Goal: Transaction & Acquisition: Purchase product/service

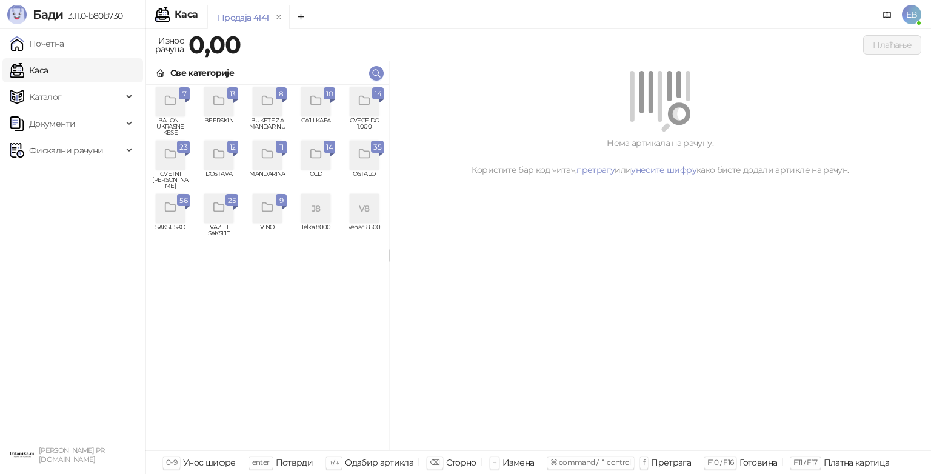
click at [369, 112] on div "grid" at bounding box center [364, 101] width 29 height 29
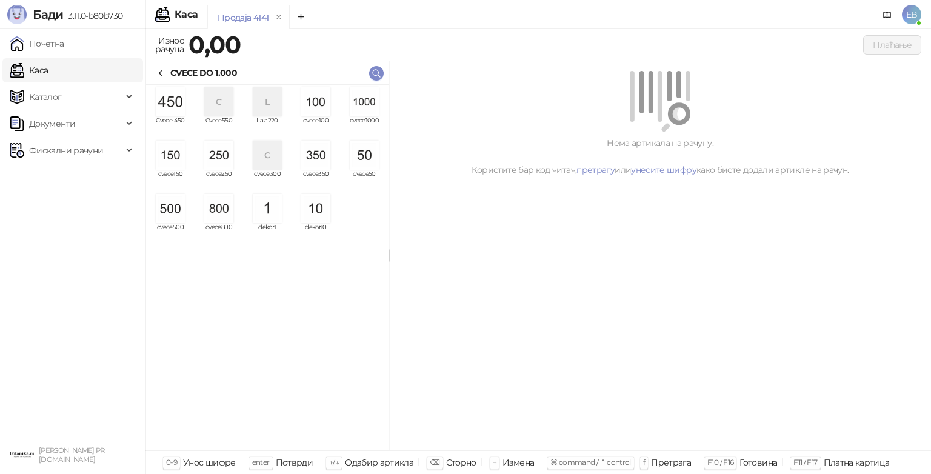
click at [368, 106] on img "grid" at bounding box center [364, 101] width 29 height 29
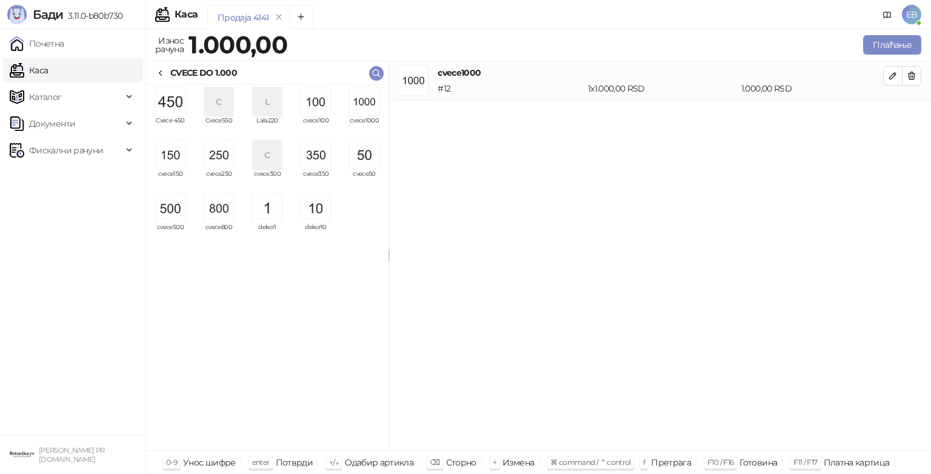
click at [368, 106] on img "grid" at bounding box center [364, 101] width 29 height 29
click at [167, 211] on img "grid" at bounding box center [170, 208] width 29 height 29
click at [170, 143] on img "grid" at bounding box center [170, 155] width 29 height 29
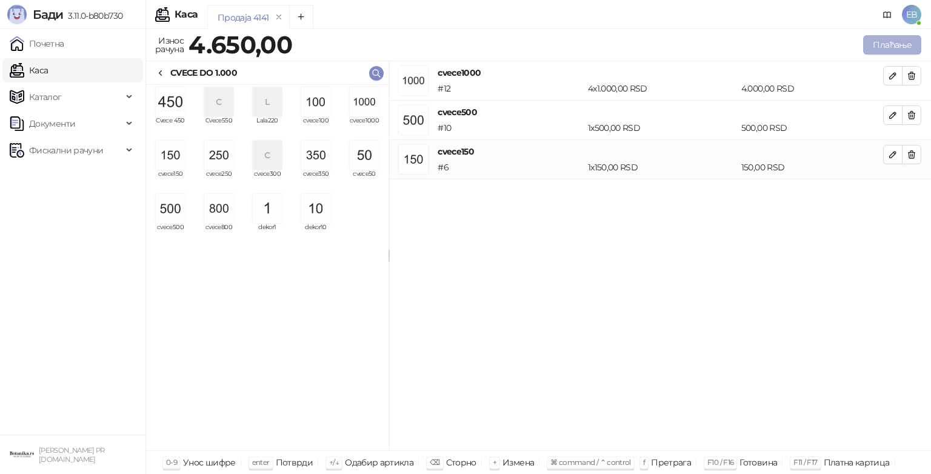
click at [887, 47] on button "Плаћање" at bounding box center [892, 44] width 58 height 19
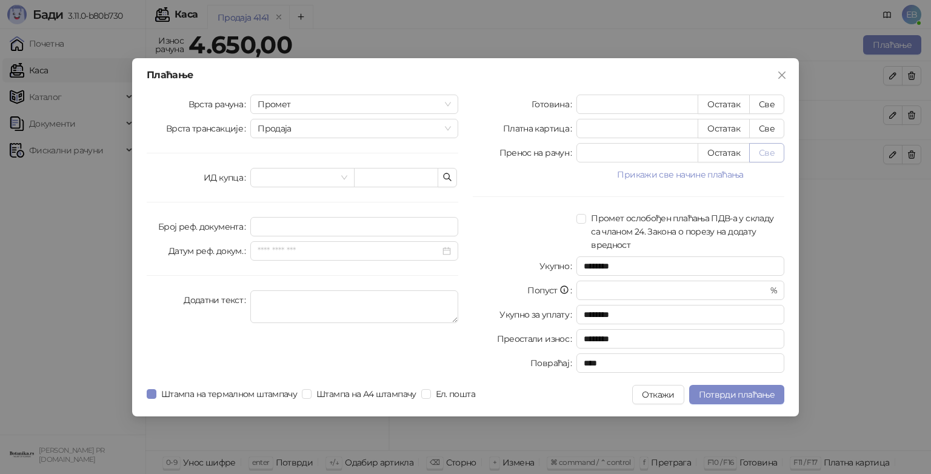
click at [770, 151] on button "Све" at bounding box center [766, 152] width 35 height 19
type input "****"
click at [722, 398] on span "Потврди плаћање" at bounding box center [737, 394] width 76 height 11
